Goal: Check status: Check status

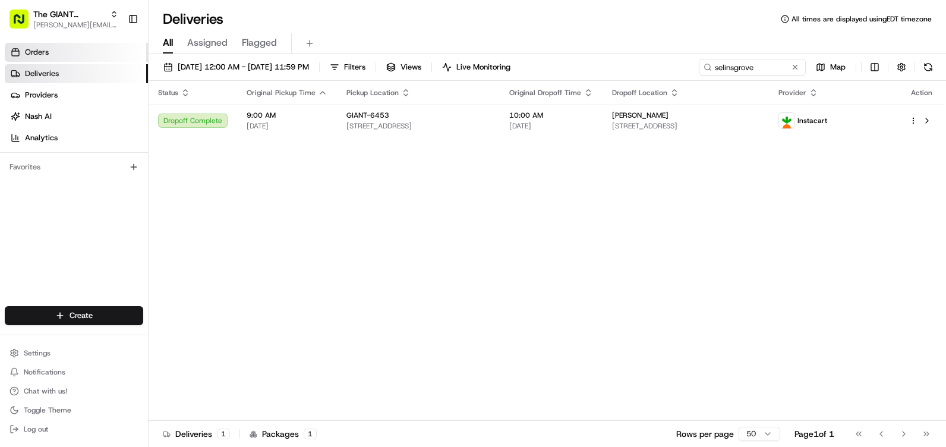
click at [72, 56] on link "Orders" at bounding box center [76, 52] width 143 height 19
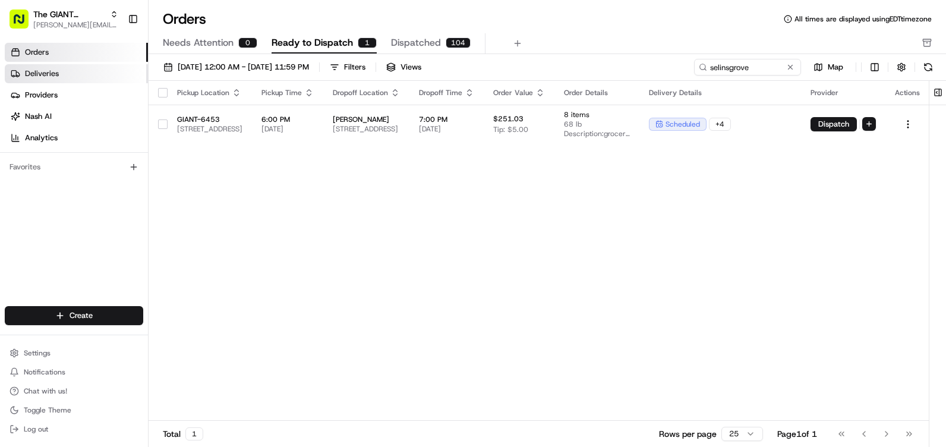
click at [78, 80] on link "Deliveries" at bounding box center [76, 73] width 143 height 19
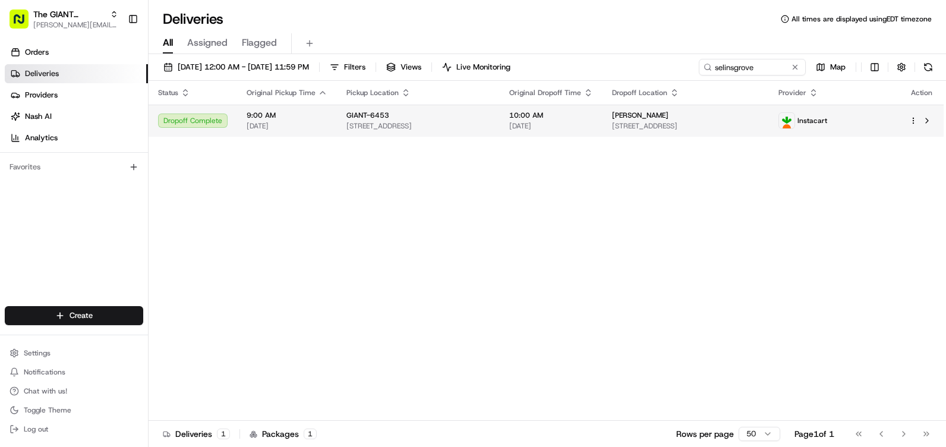
click at [194, 125] on div "Dropoff Complete" at bounding box center [192, 120] width 69 height 14
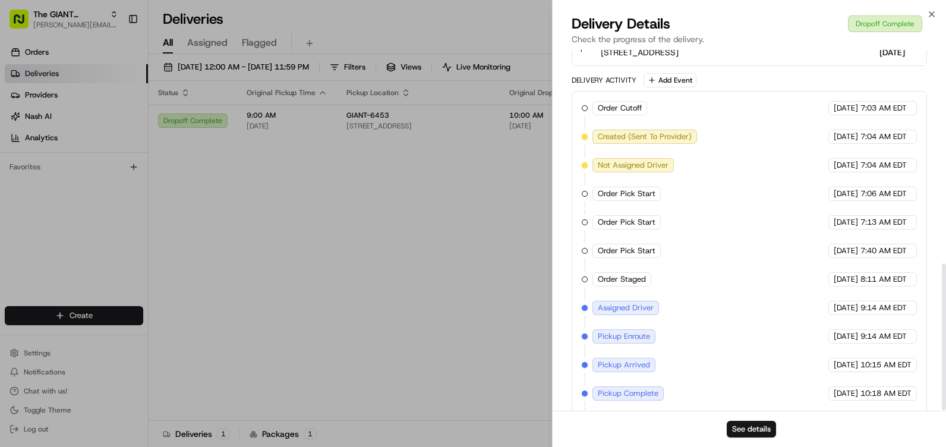
scroll to position [526, 0]
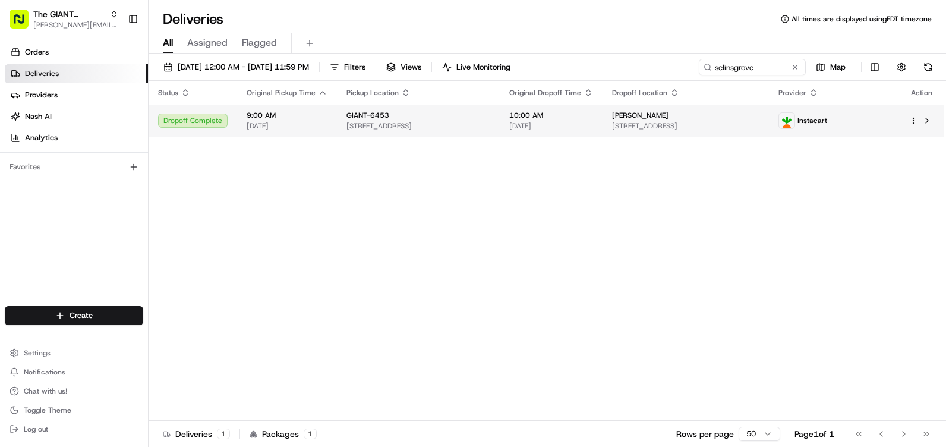
click at [912, 122] on html "The GIANT Company [PERSON_NAME][EMAIL_ADDRESS][PERSON_NAME][DOMAIN_NAME] Toggle…" at bounding box center [473, 223] width 946 height 447
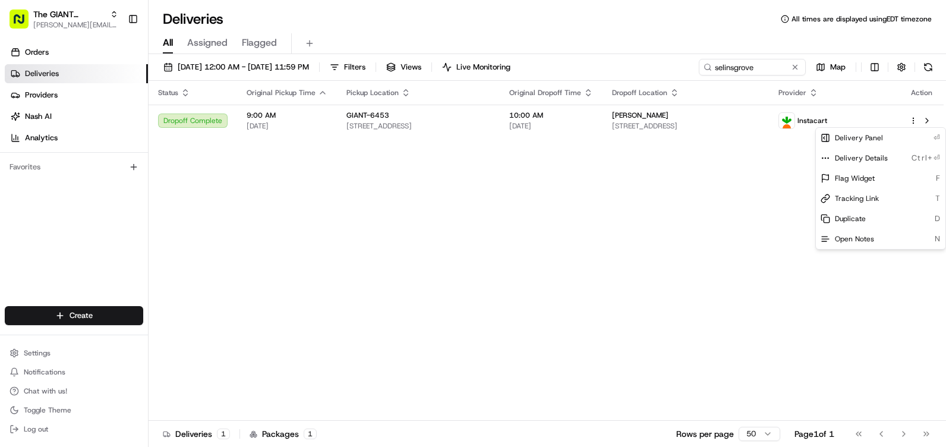
click at [603, 230] on html "The GIANT Company [PERSON_NAME][EMAIL_ADDRESS][PERSON_NAME][DOMAIN_NAME] Toggle…" at bounding box center [473, 223] width 946 height 447
